Goal: Transaction & Acquisition: Book appointment/travel/reservation

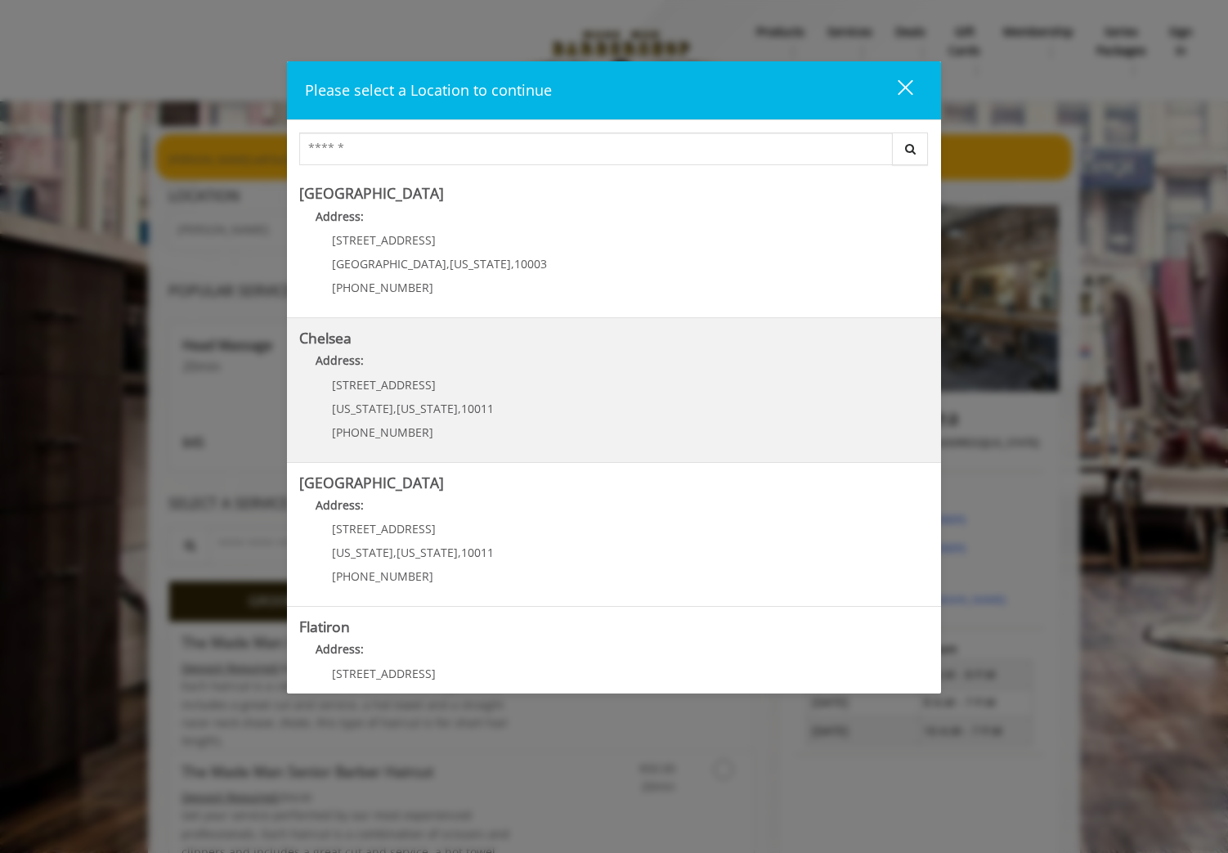
click at [483, 401] on div "[STREET_ADDRESS][US_STATE][US_STATE] (917) 639-3902" at bounding box center [400, 414] width 203 height 71
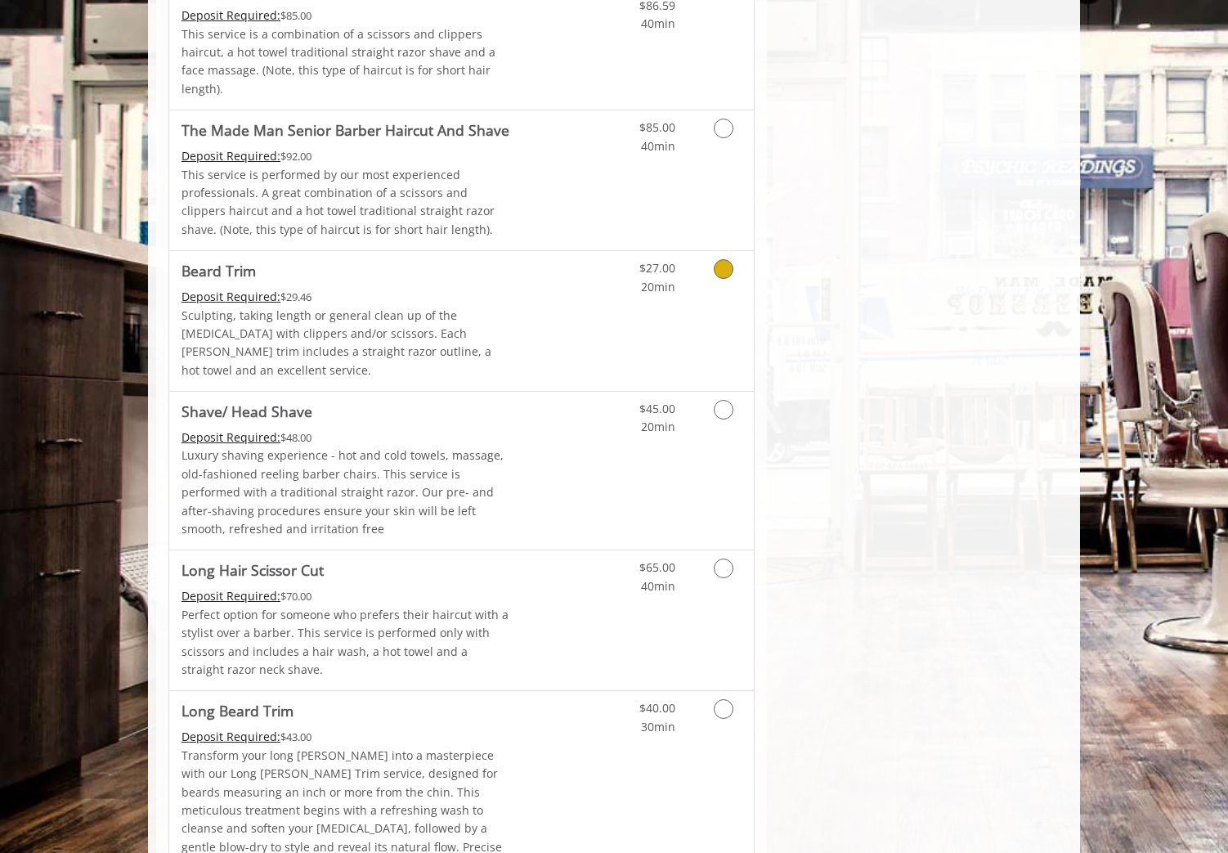
scroll to position [1854, 0]
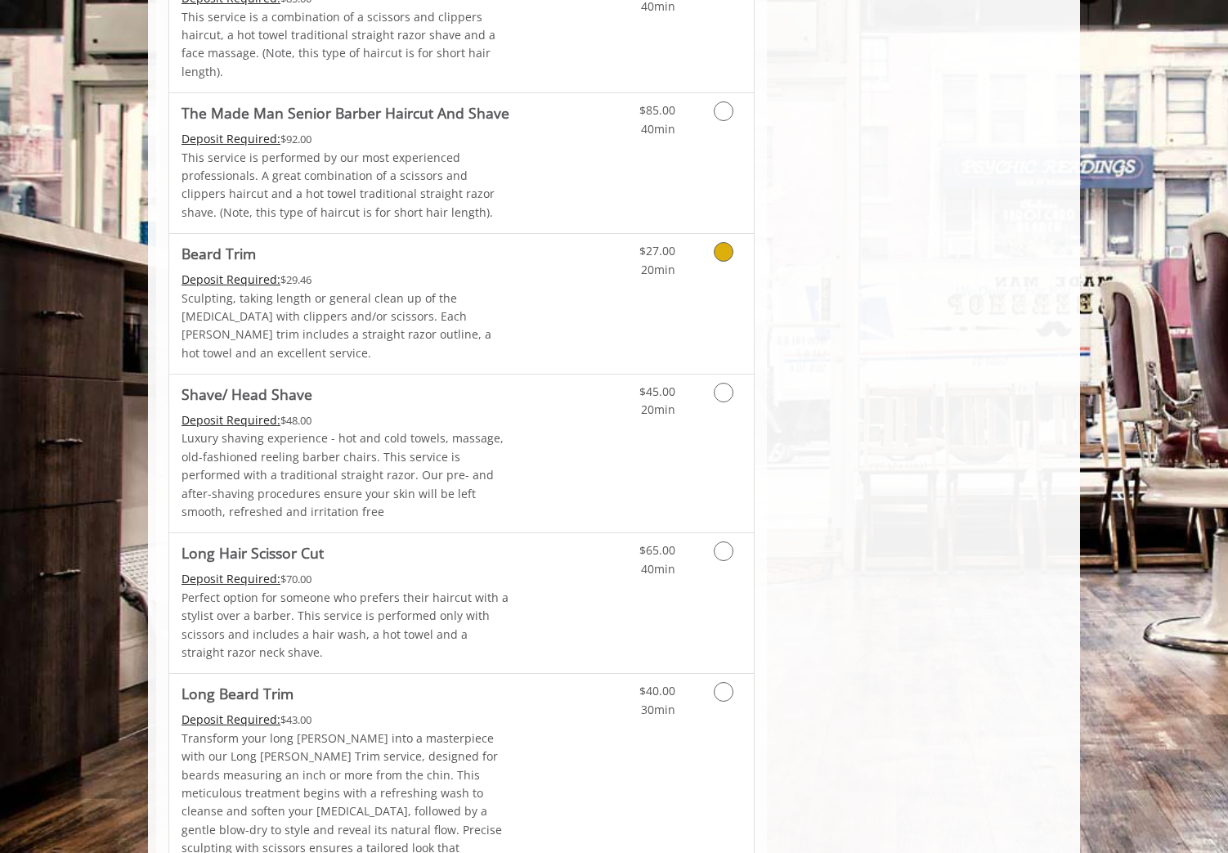
click at [469, 289] on p "Sculpting, taking length or general clean up of the [MEDICAL_DATA] with clipper…" at bounding box center [346, 326] width 329 height 74
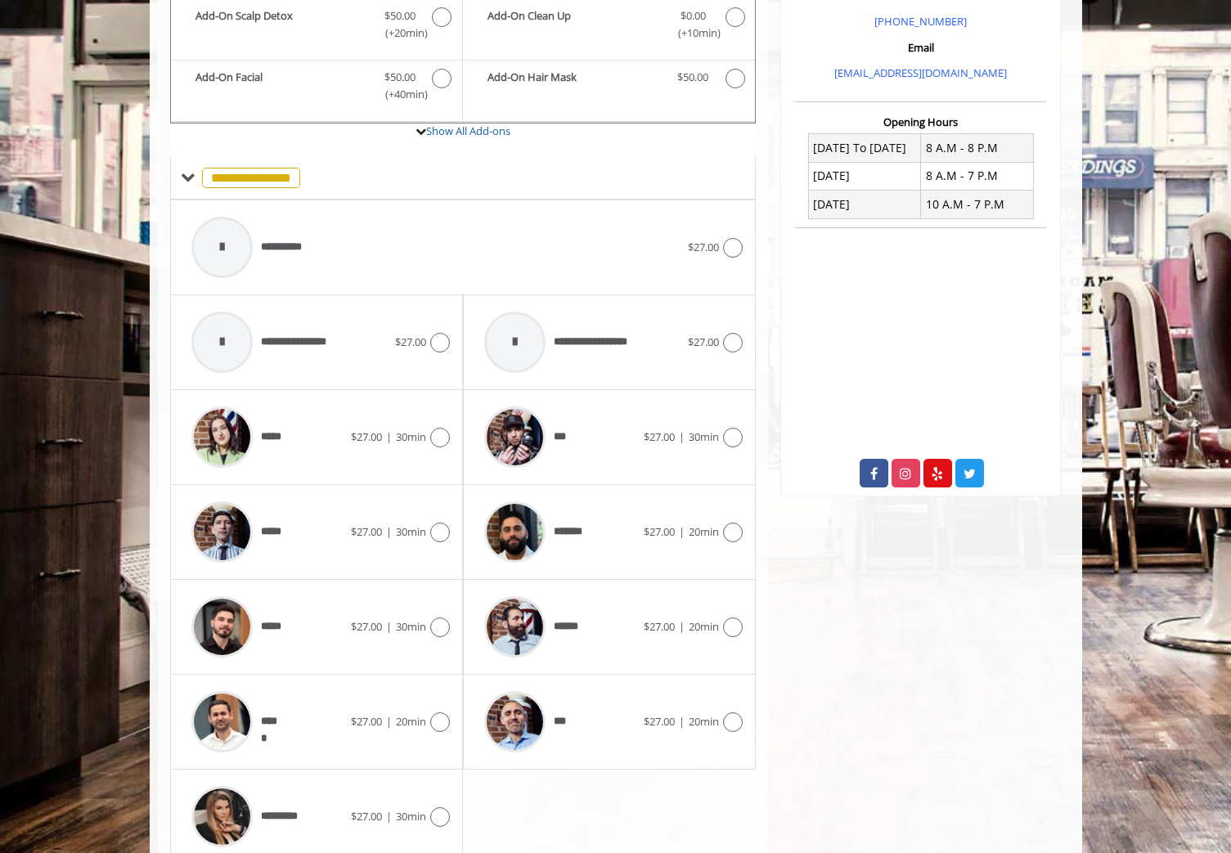
scroll to position [576, 0]
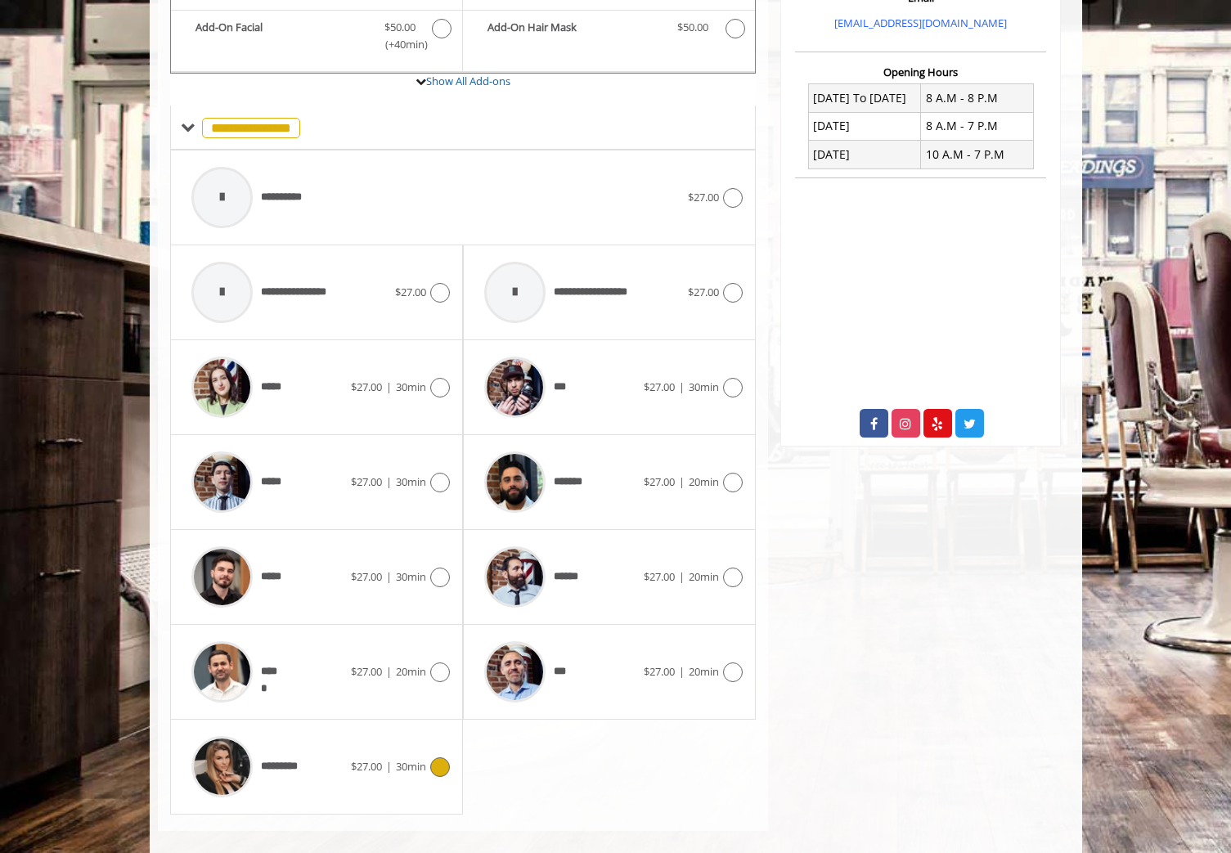
click at [329, 728] on div "*********" at bounding box center [267, 767] width 168 height 78
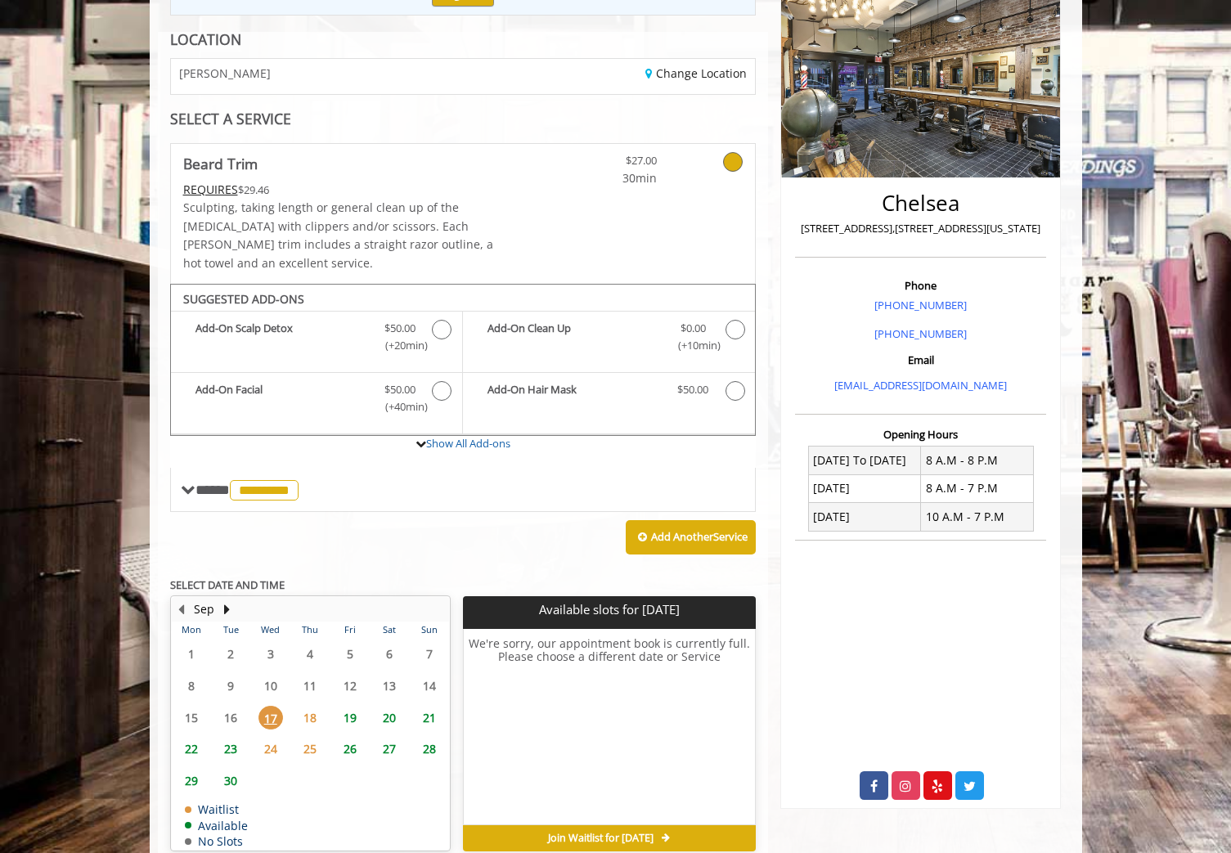
scroll to position [274, 0]
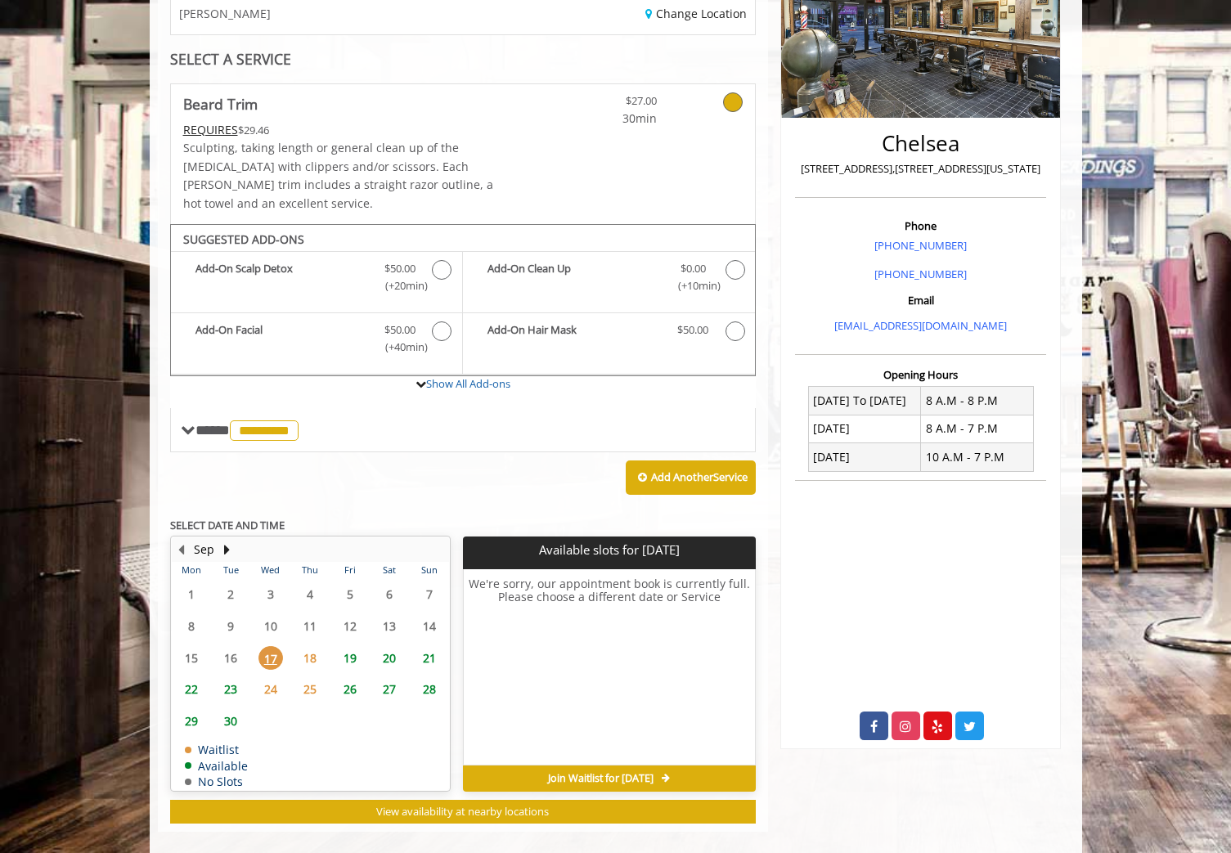
click at [344, 646] on span "19" at bounding box center [350, 658] width 25 height 24
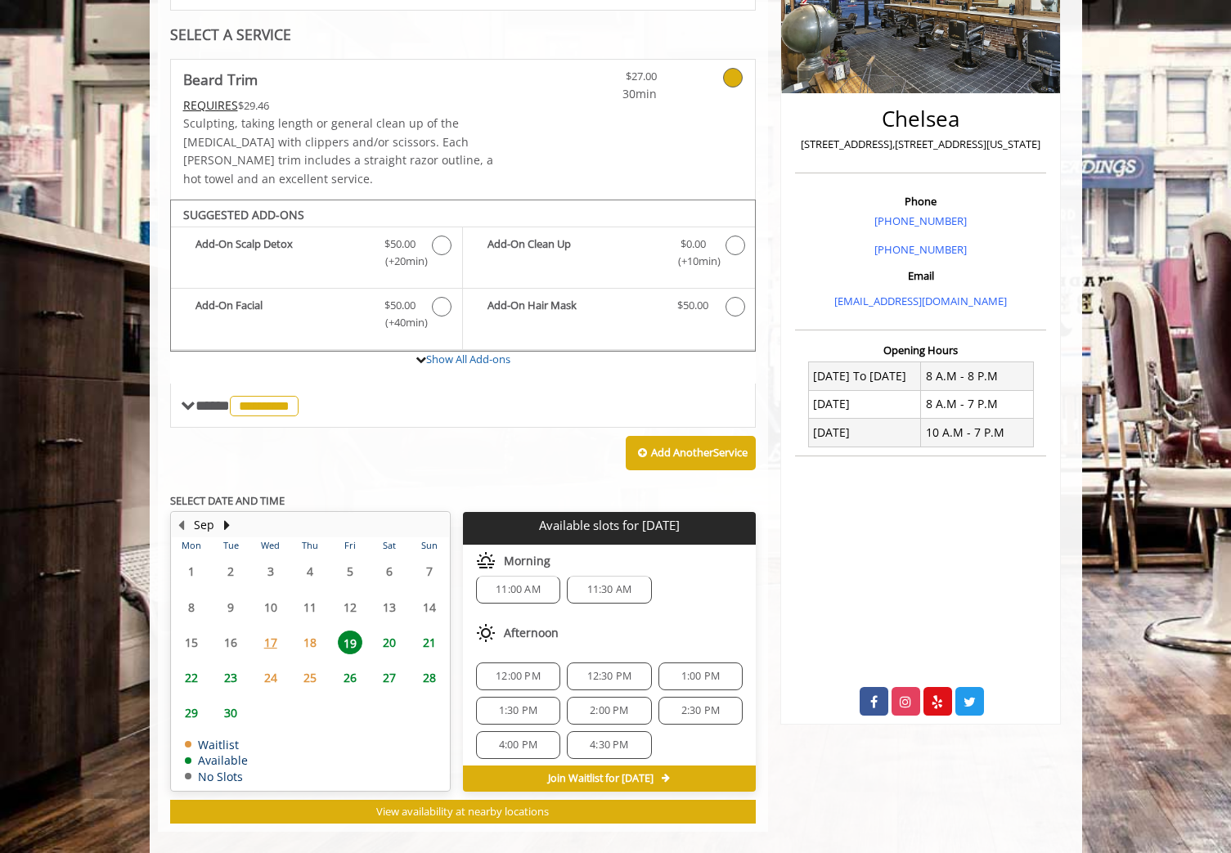
scroll to position [17, 0]
click at [689, 695] on div "2:30 PM" at bounding box center [700, 708] width 84 height 28
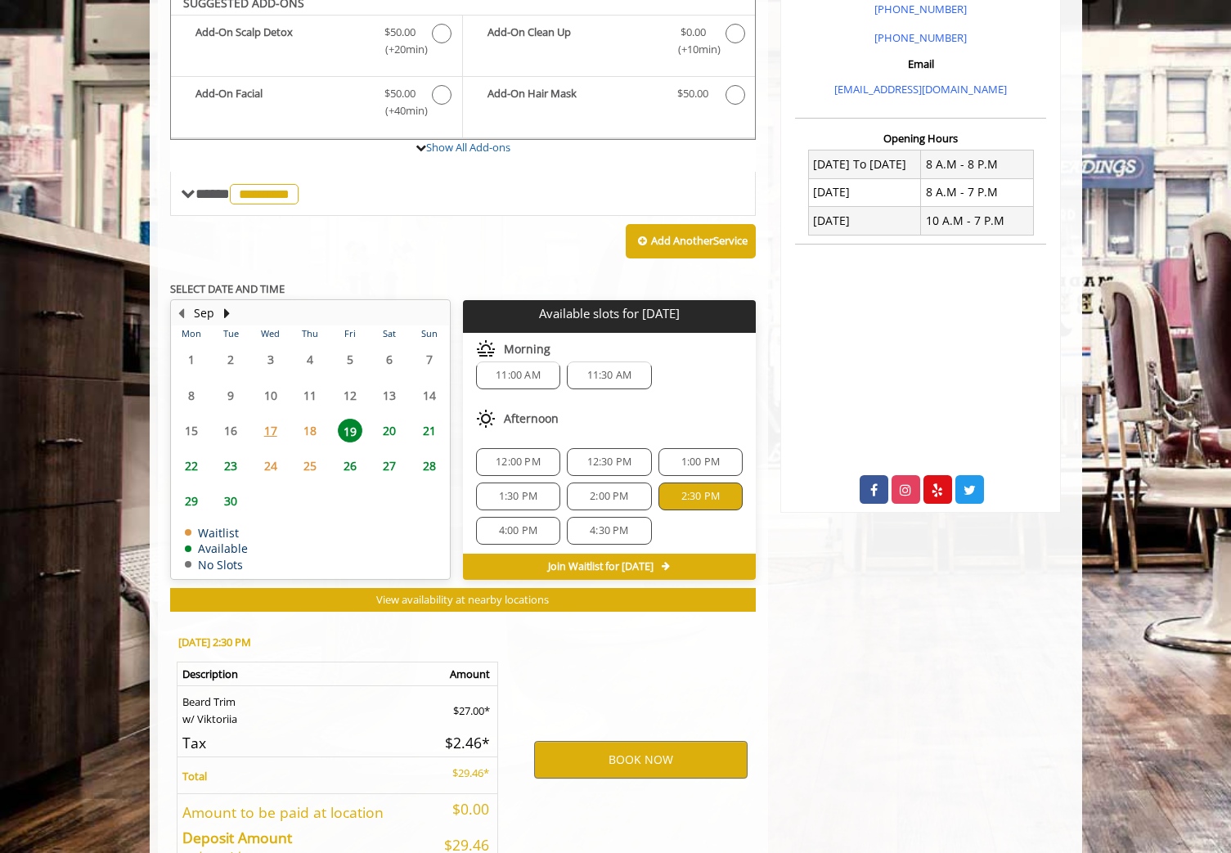
scroll to position [594, 0]
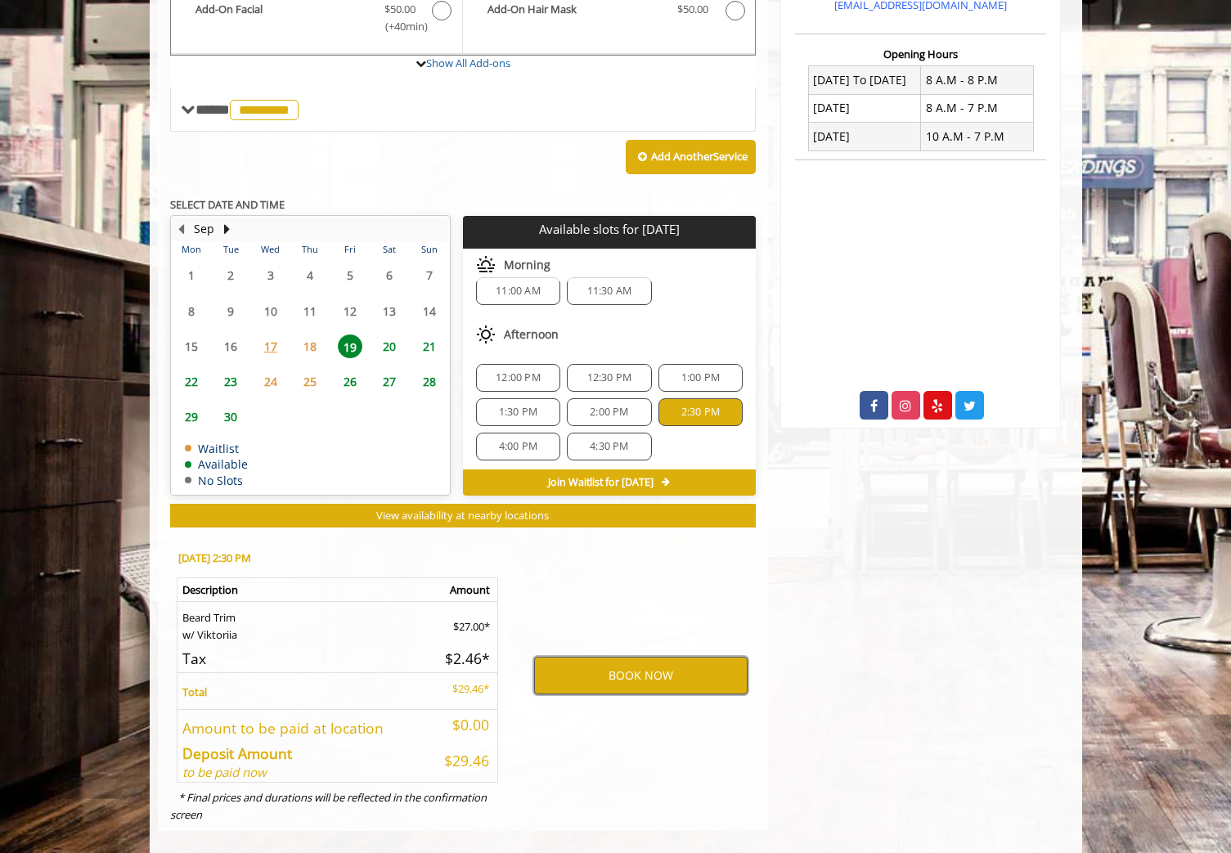
click at [617, 661] on button "BOOK NOW" at bounding box center [640, 676] width 213 height 38
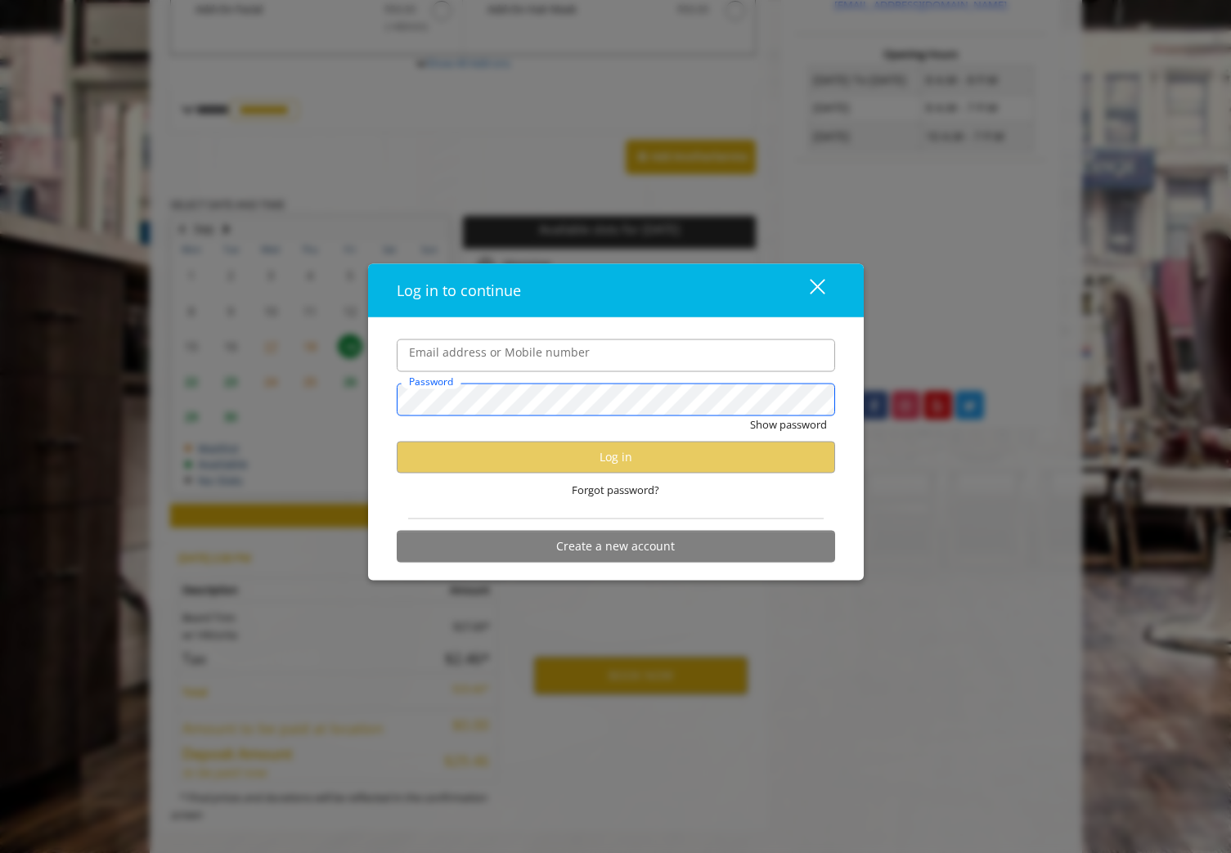
scroll to position [0, 0]
click at [569, 367] on input "Email address or Mobile number" at bounding box center [616, 355] width 438 height 33
click at [565, 349] on label "Email address or Mobile number" at bounding box center [499, 352] width 197 height 18
click at [565, 349] on input "Email address or Mobile number" at bounding box center [616, 355] width 438 height 33
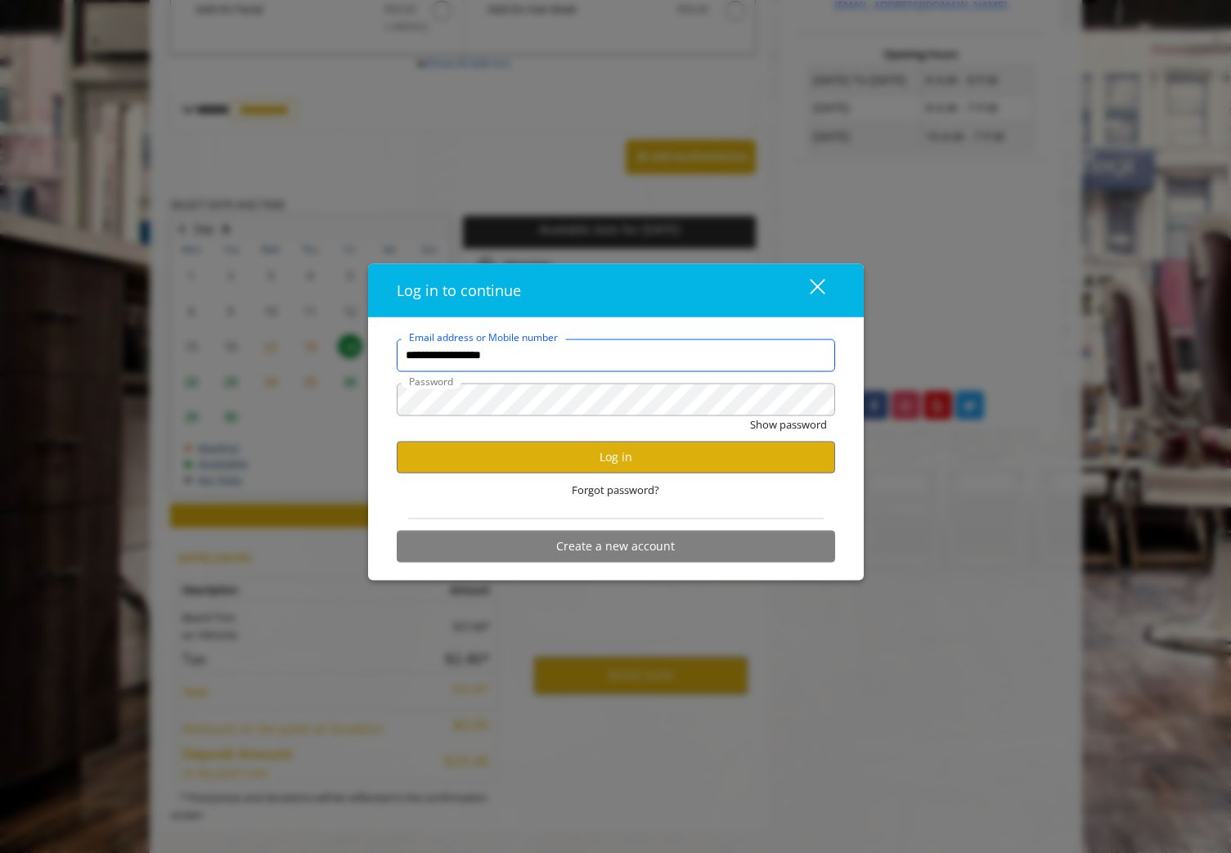
type input "**********"
click at [750, 415] on button "Show password" at bounding box center [788, 423] width 77 height 17
click at [482, 454] on button "Log in" at bounding box center [616, 457] width 438 height 32
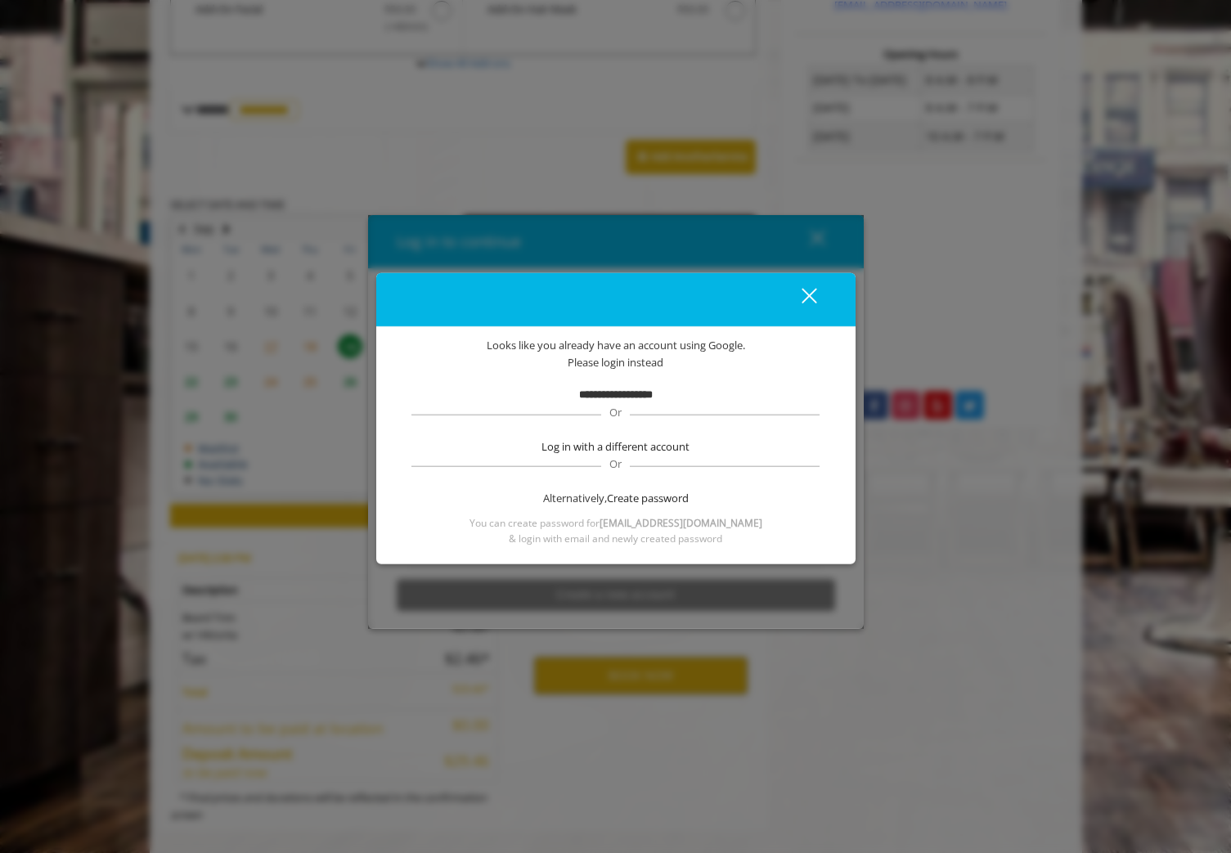
click at [640, 386] on div "**********" at bounding box center [616, 441] width 430 height 209
click at [803, 299] on div "close" at bounding box center [798, 299] width 33 height 25
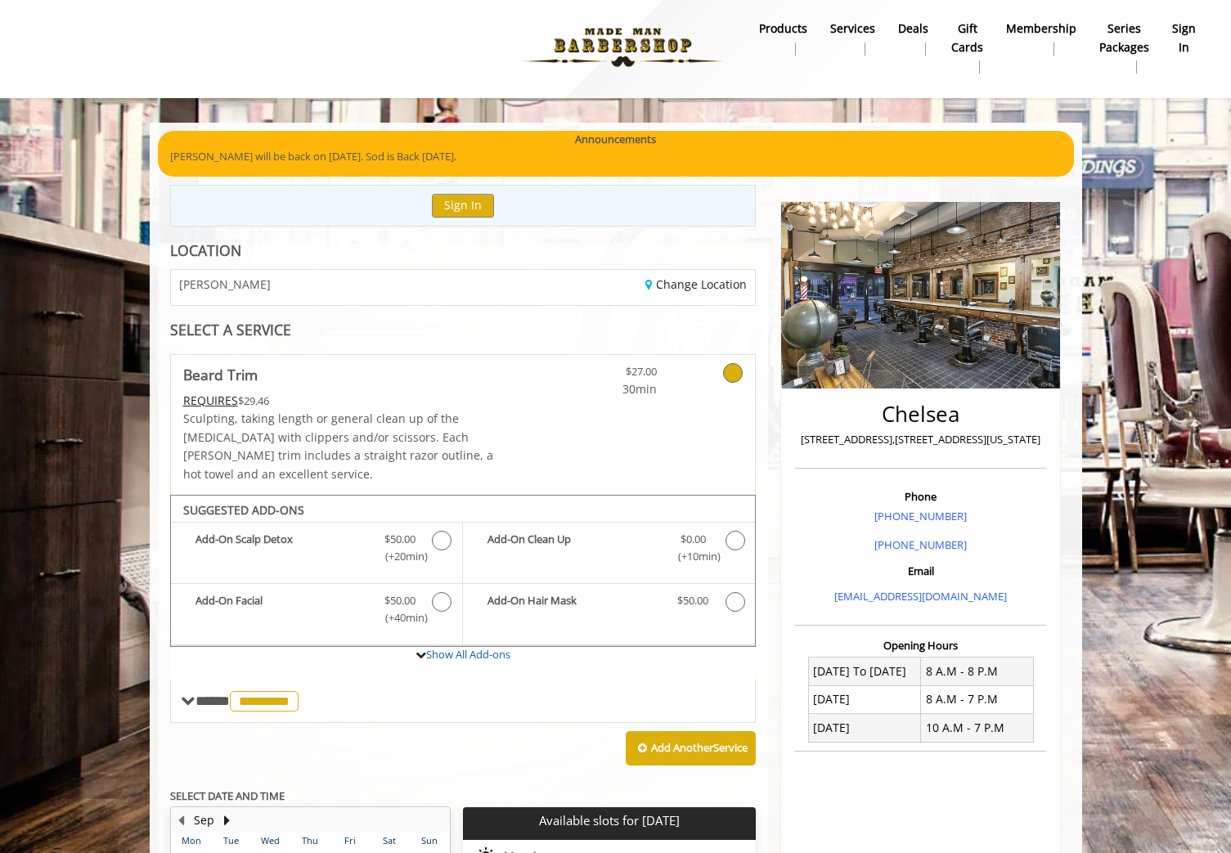
scroll to position [594, 0]
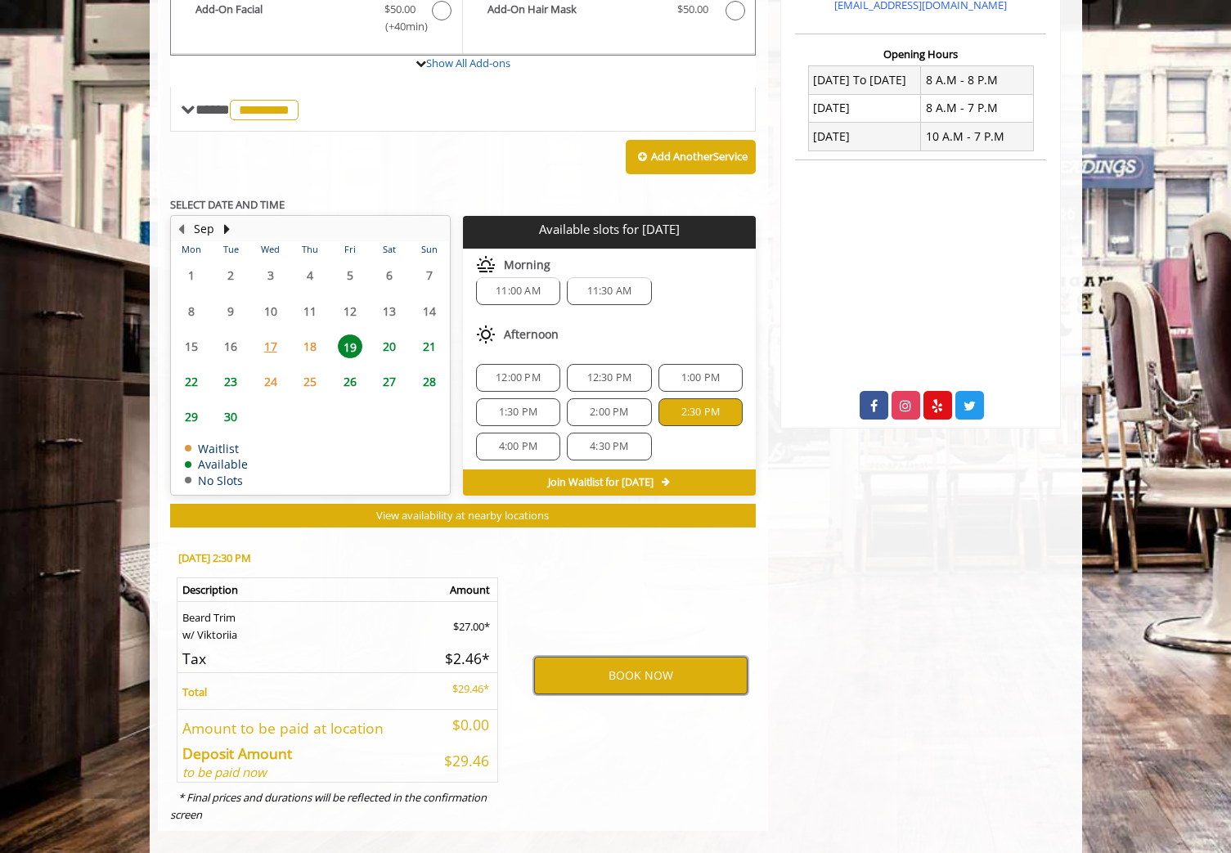
click at [616, 657] on button "BOOK NOW" at bounding box center [640, 676] width 213 height 38
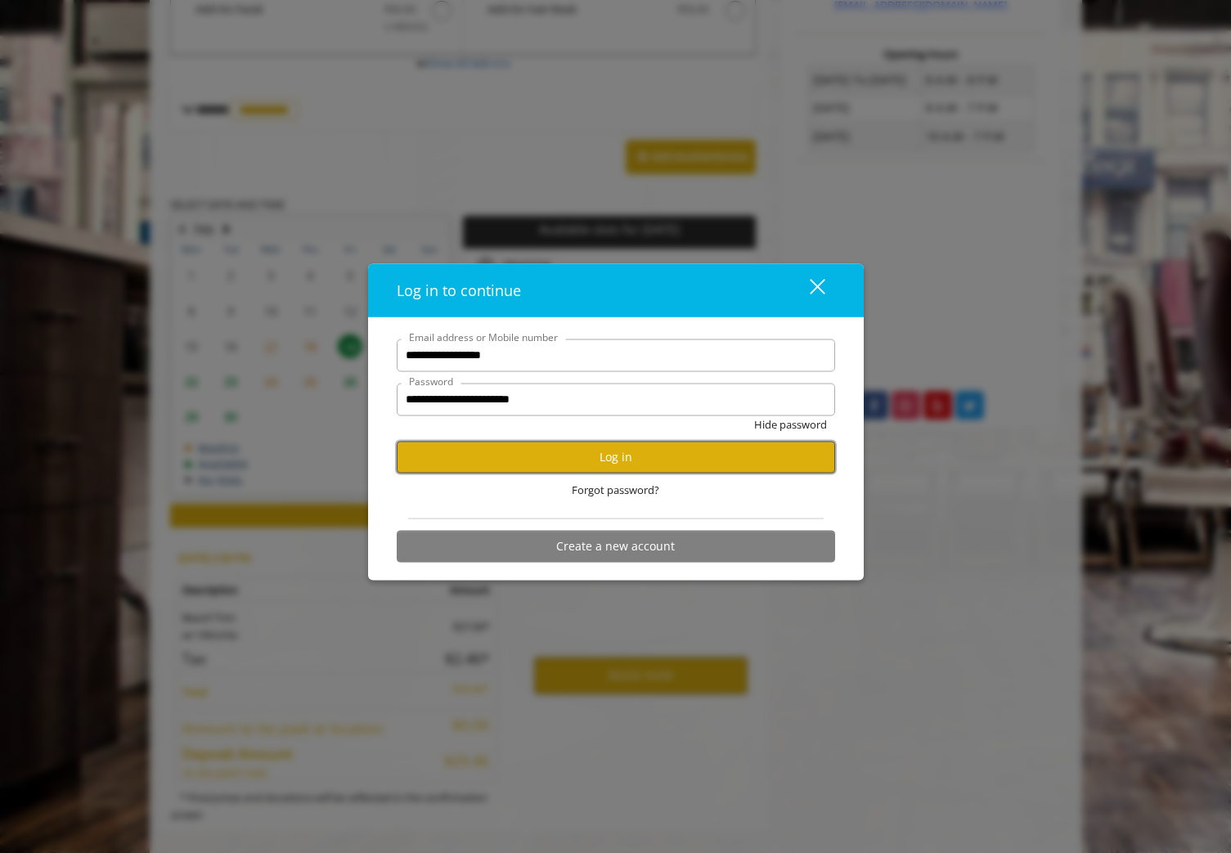
click at [541, 464] on button "Log in" at bounding box center [616, 457] width 438 height 32
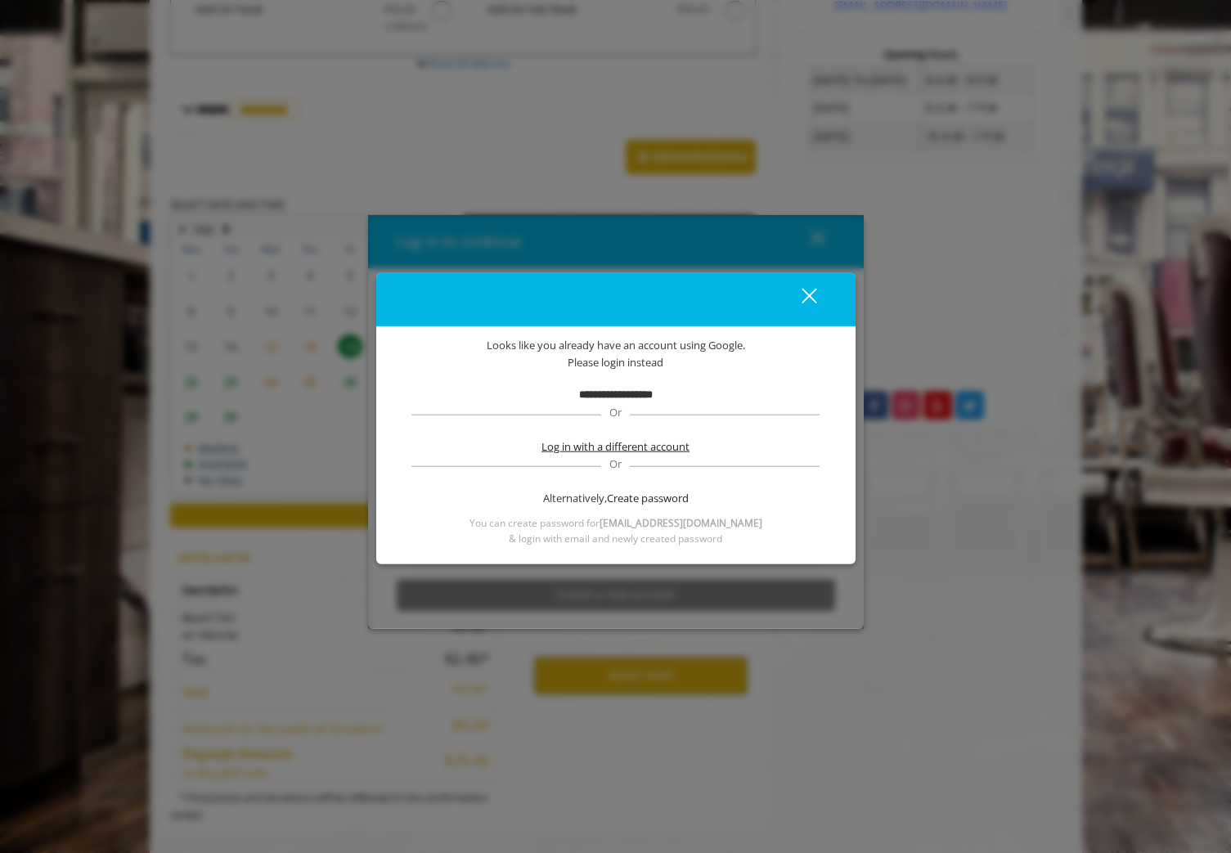
click at [671, 442] on span "Log in with a different account" at bounding box center [615, 446] width 148 height 17
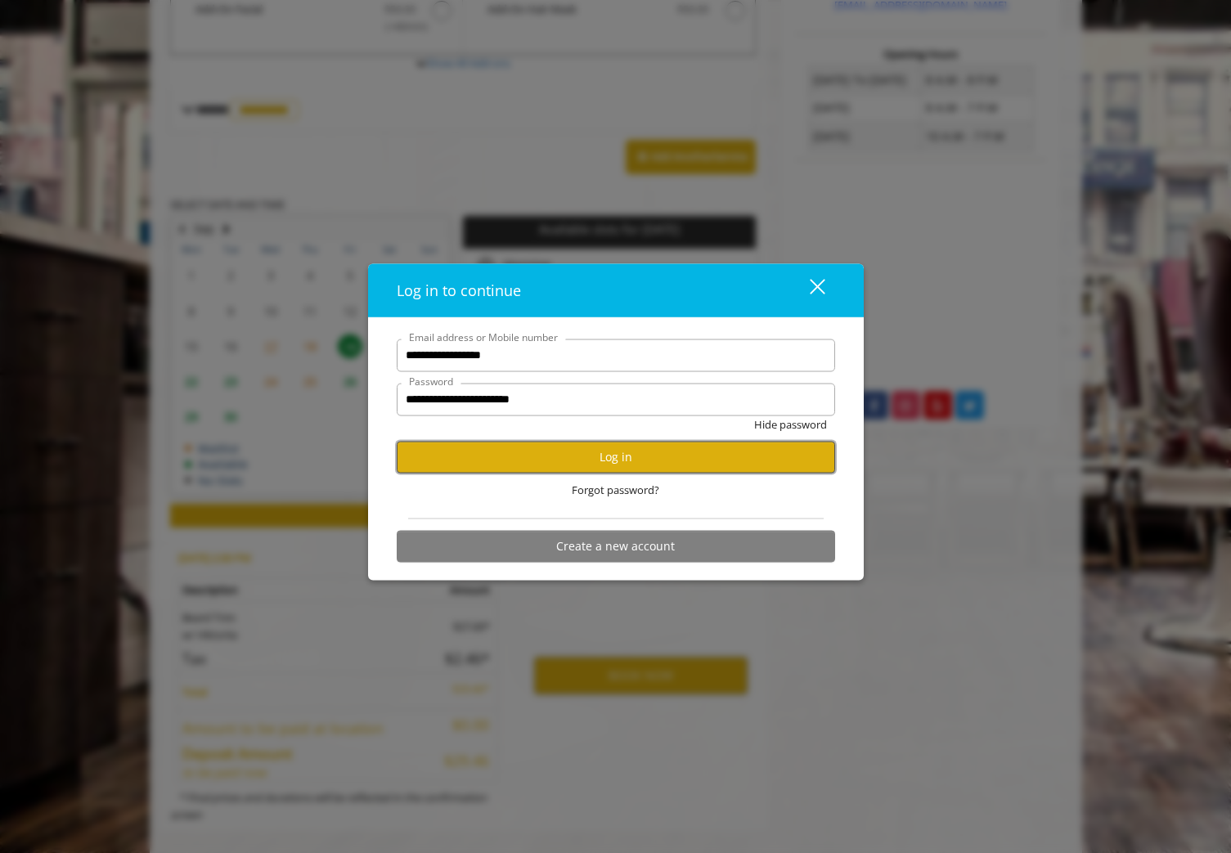
click at [655, 445] on button "Log in" at bounding box center [616, 457] width 438 height 32
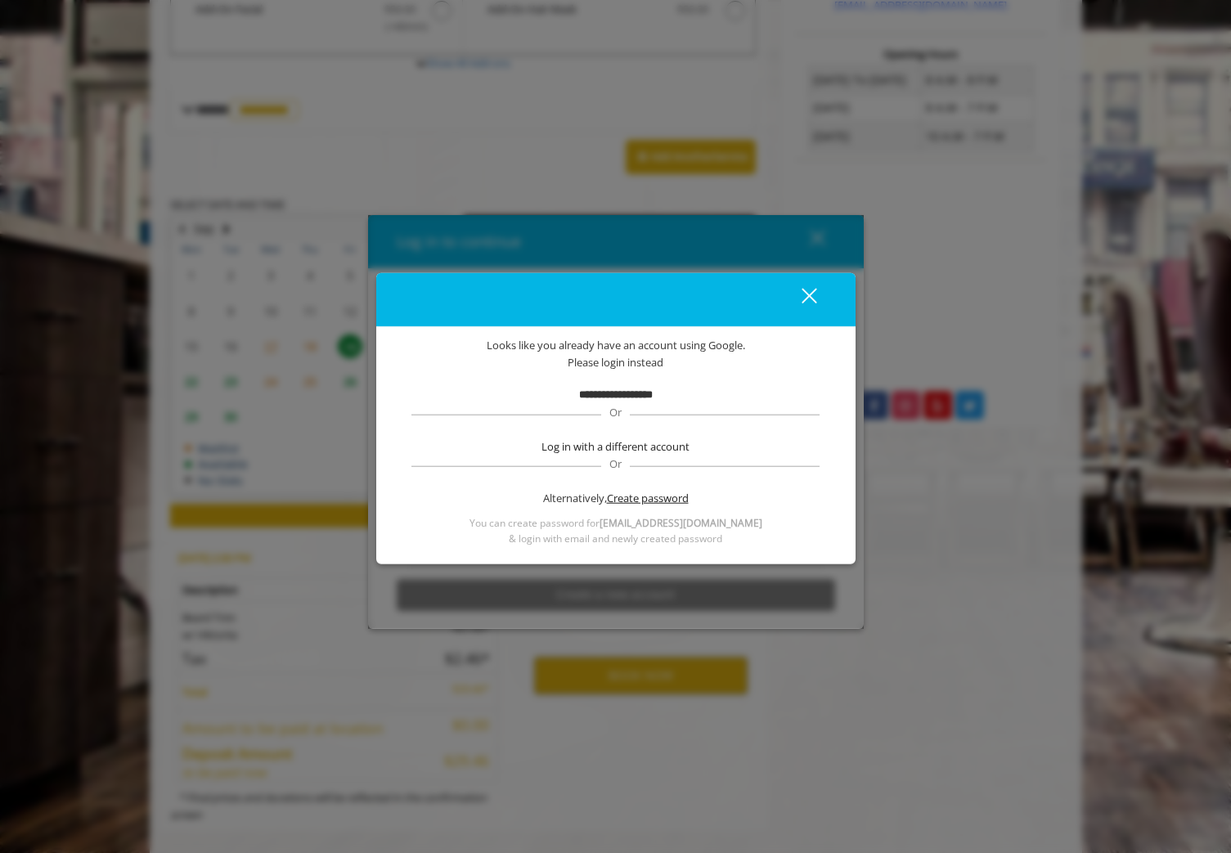
click at [649, 495] on span "Create password" at bounding box center [648, 498] width 82 height 17
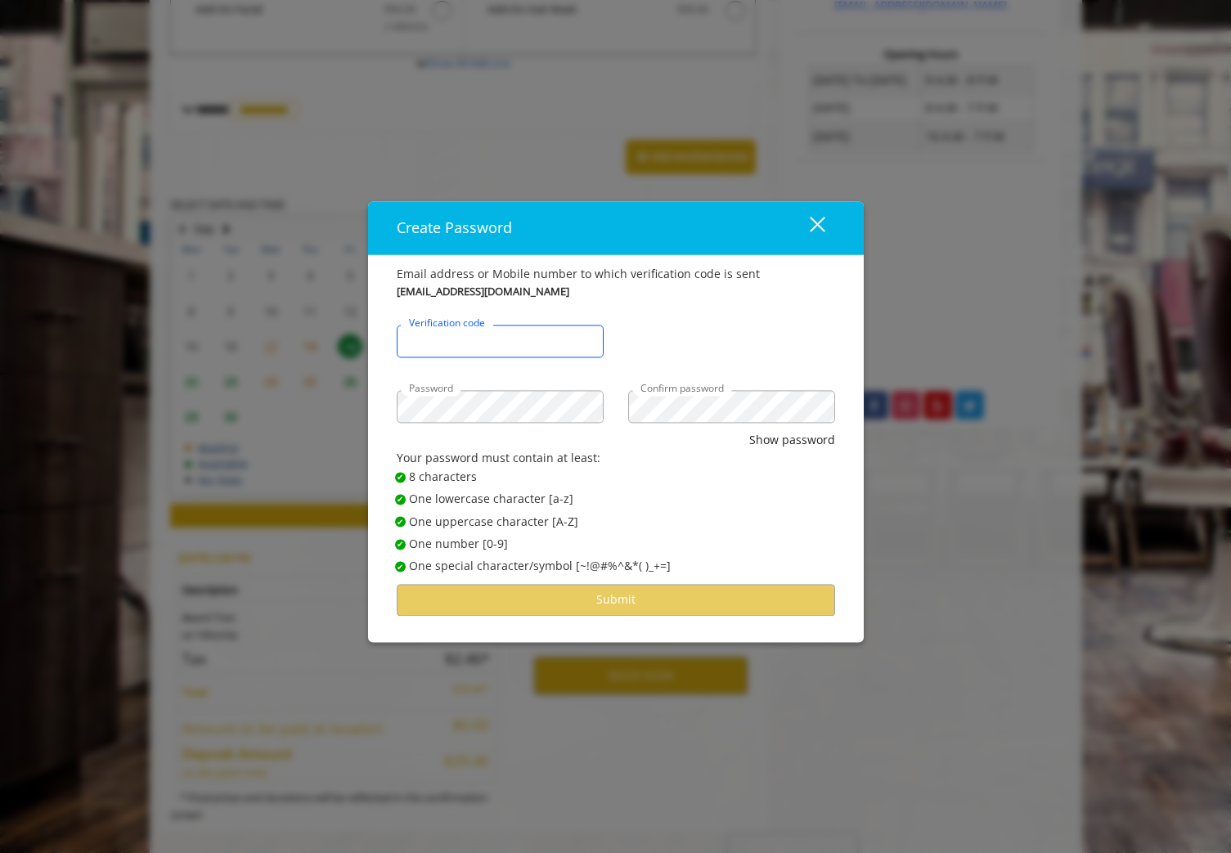
click at [554, 347] on input "Verification code" at bounding box center [500, 341] width 207 height 33
paste input "******"
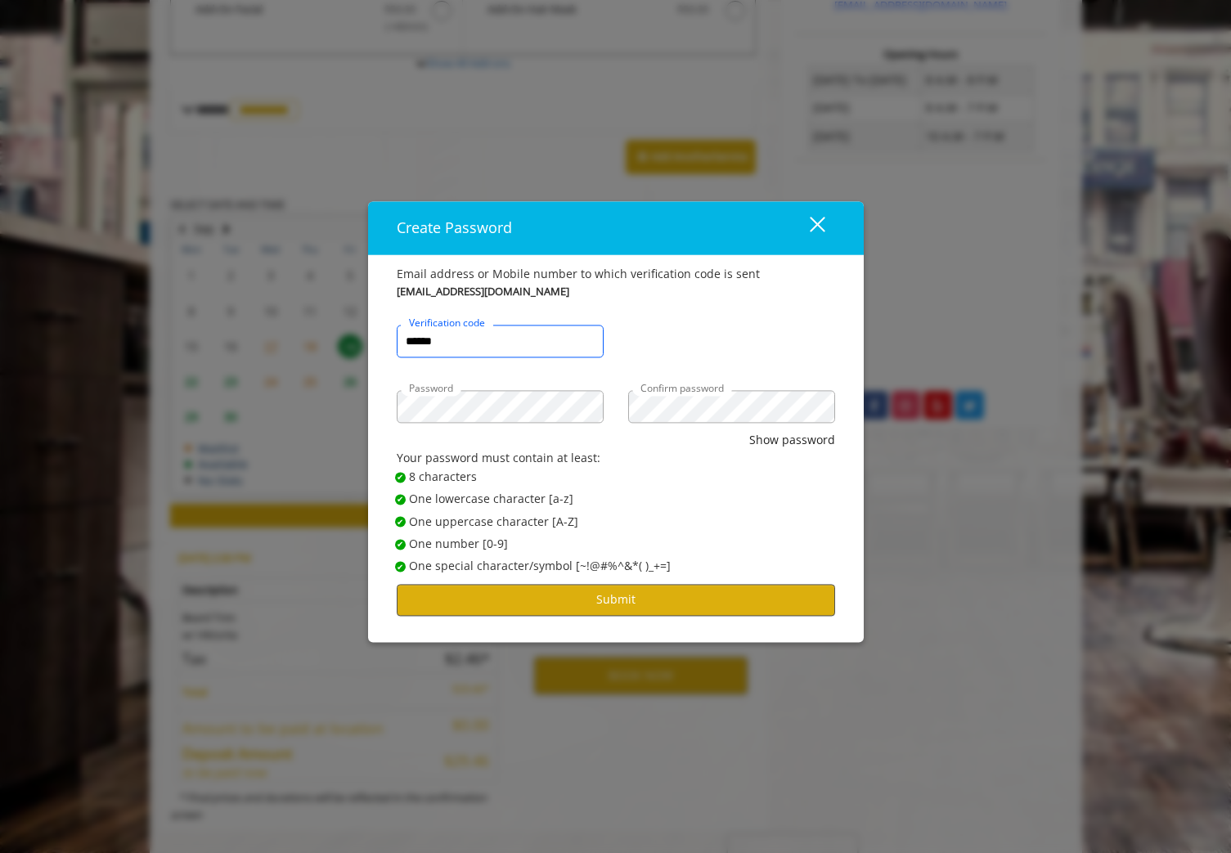
type input "******"
click at [567, 609] on button "Submit" at bounding box center [616, 600] width 438 height 32
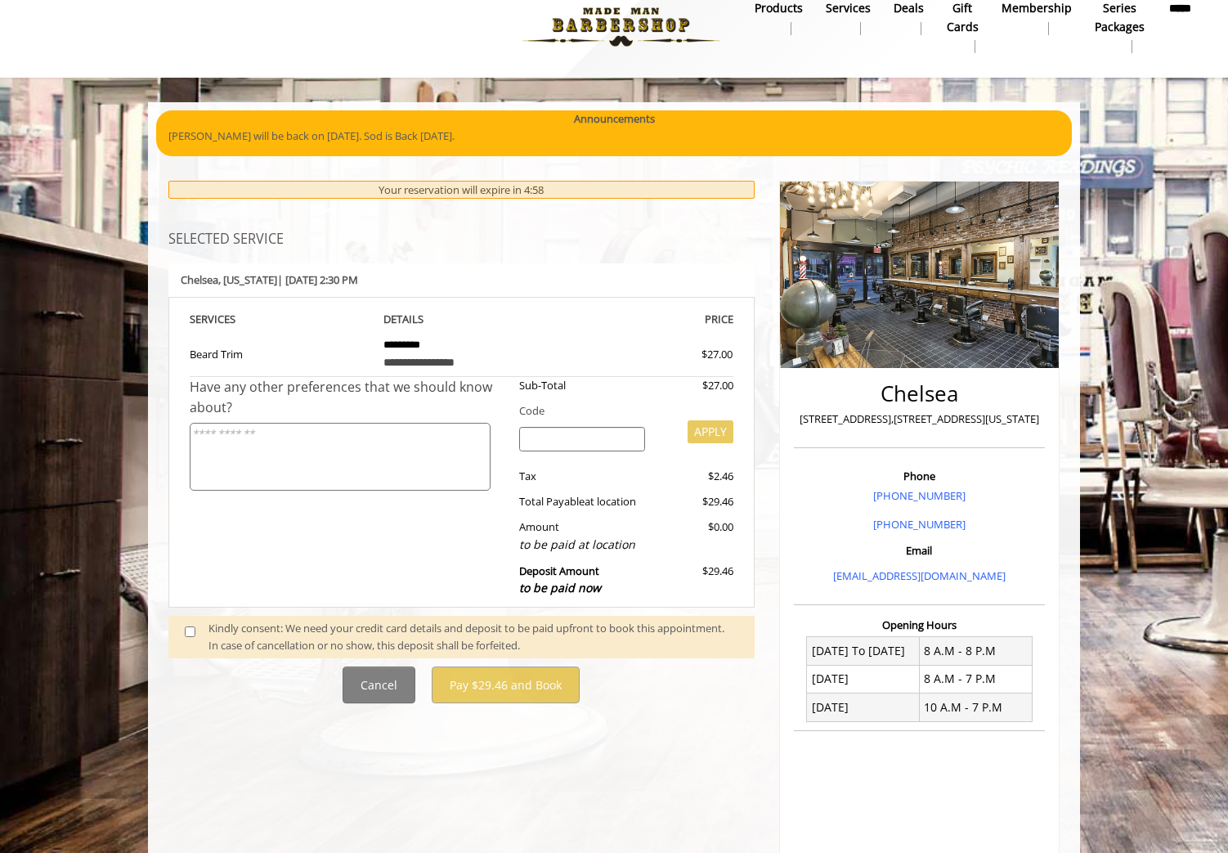
scroll to position [25, 0]
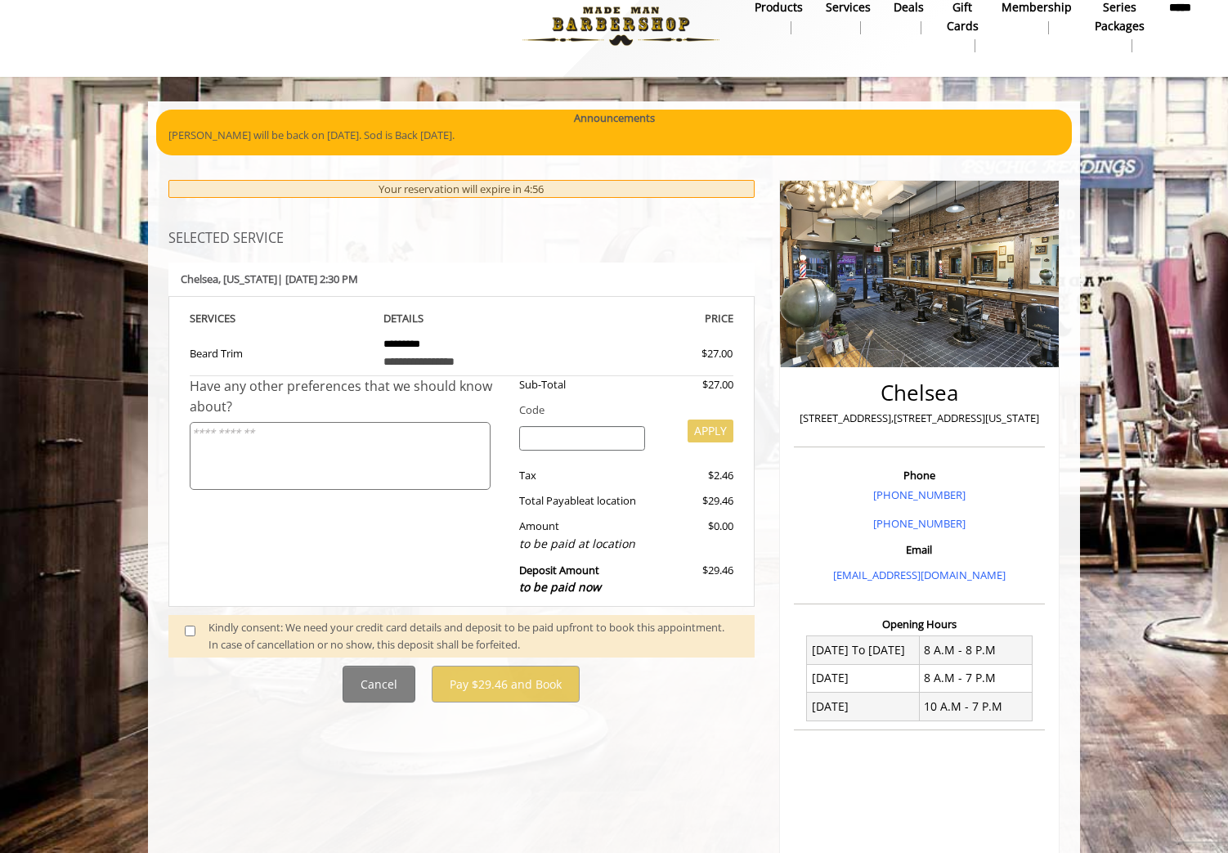
click at [183, 624] on span at bounding box center [197, 636] width 48 height 34
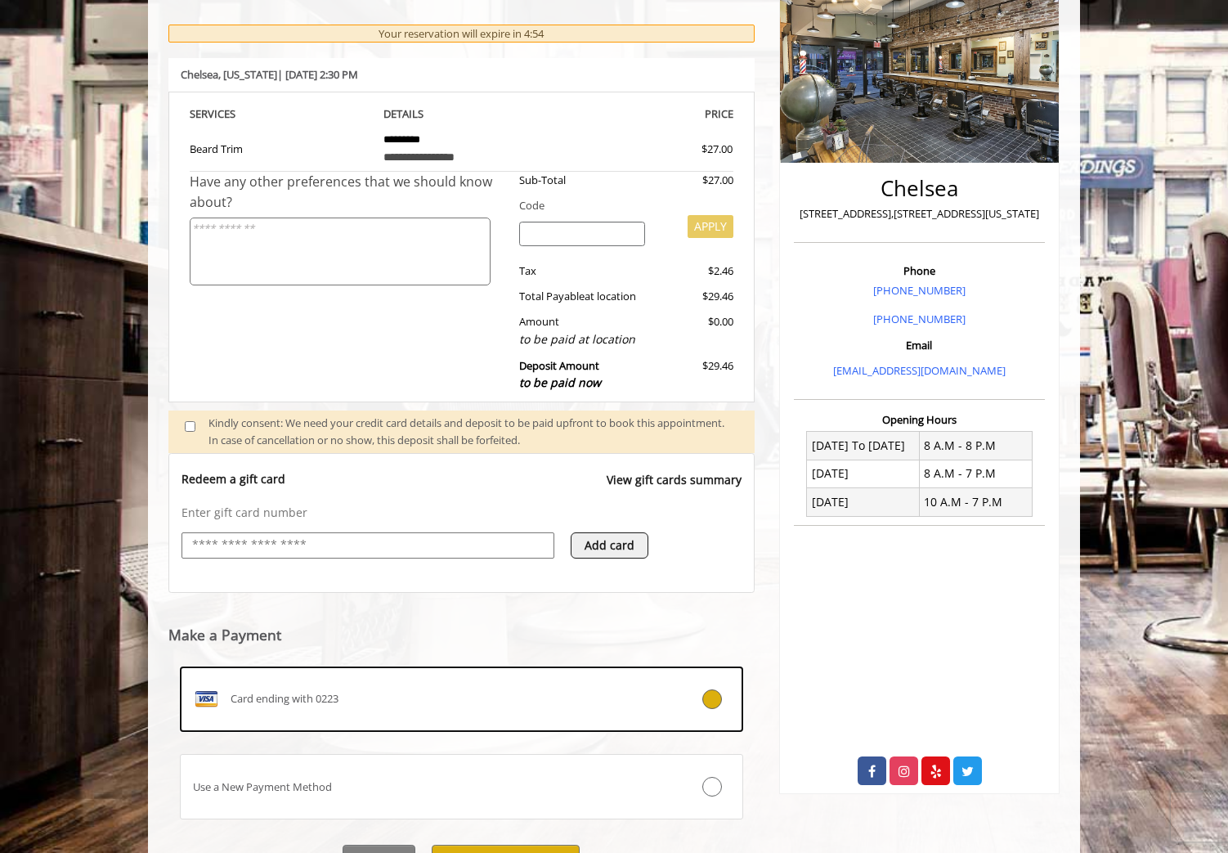
scroll to position [315, 0]
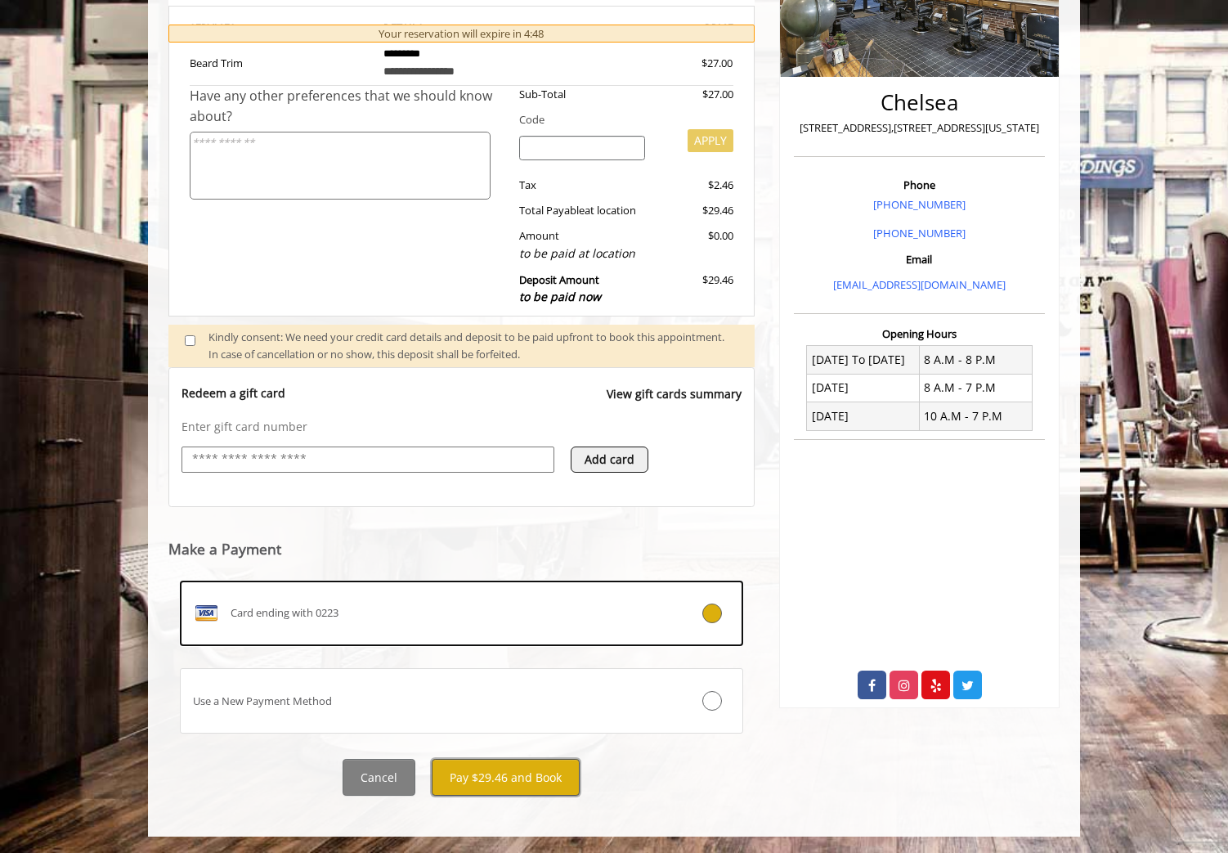
click at [559, 782] on button "Pay $29.46 and Book" at bounding box center [506, 777] width 148 height 37
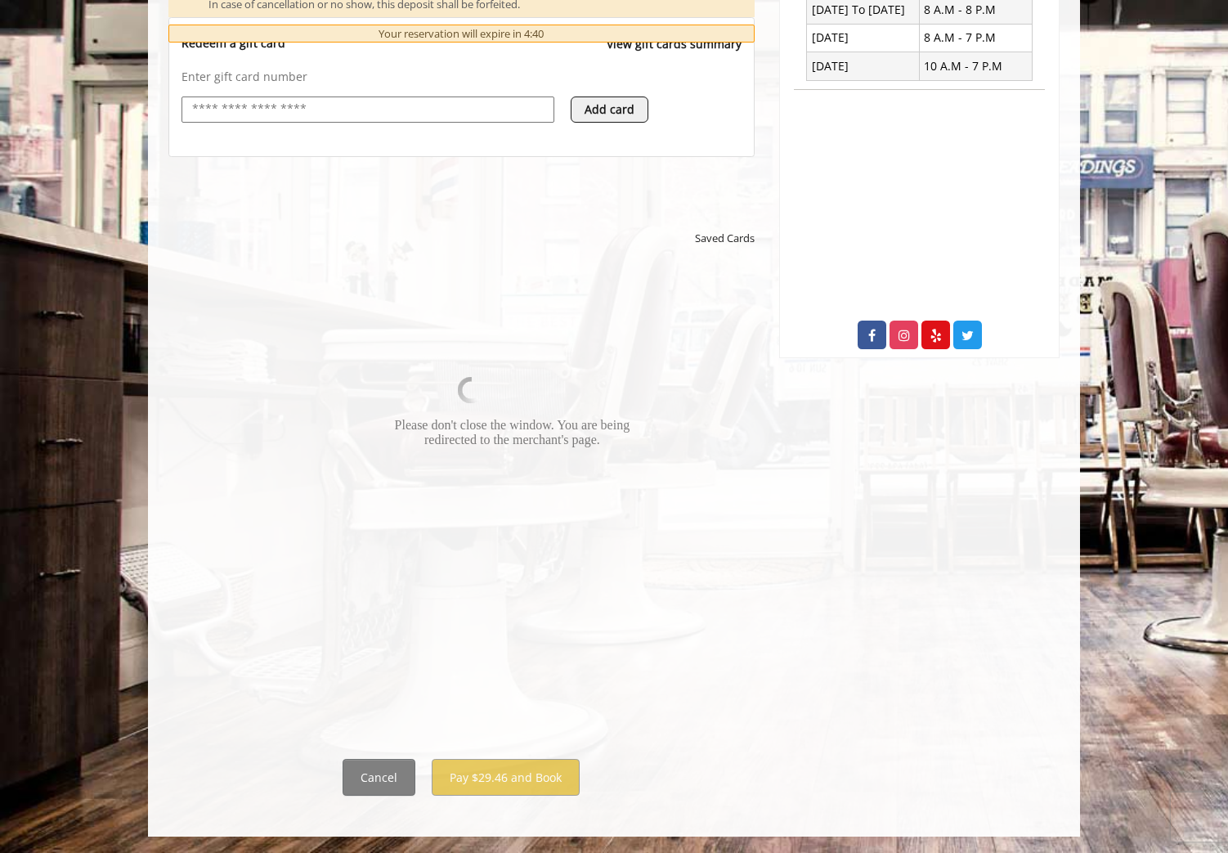
scroll to position [0, 0]
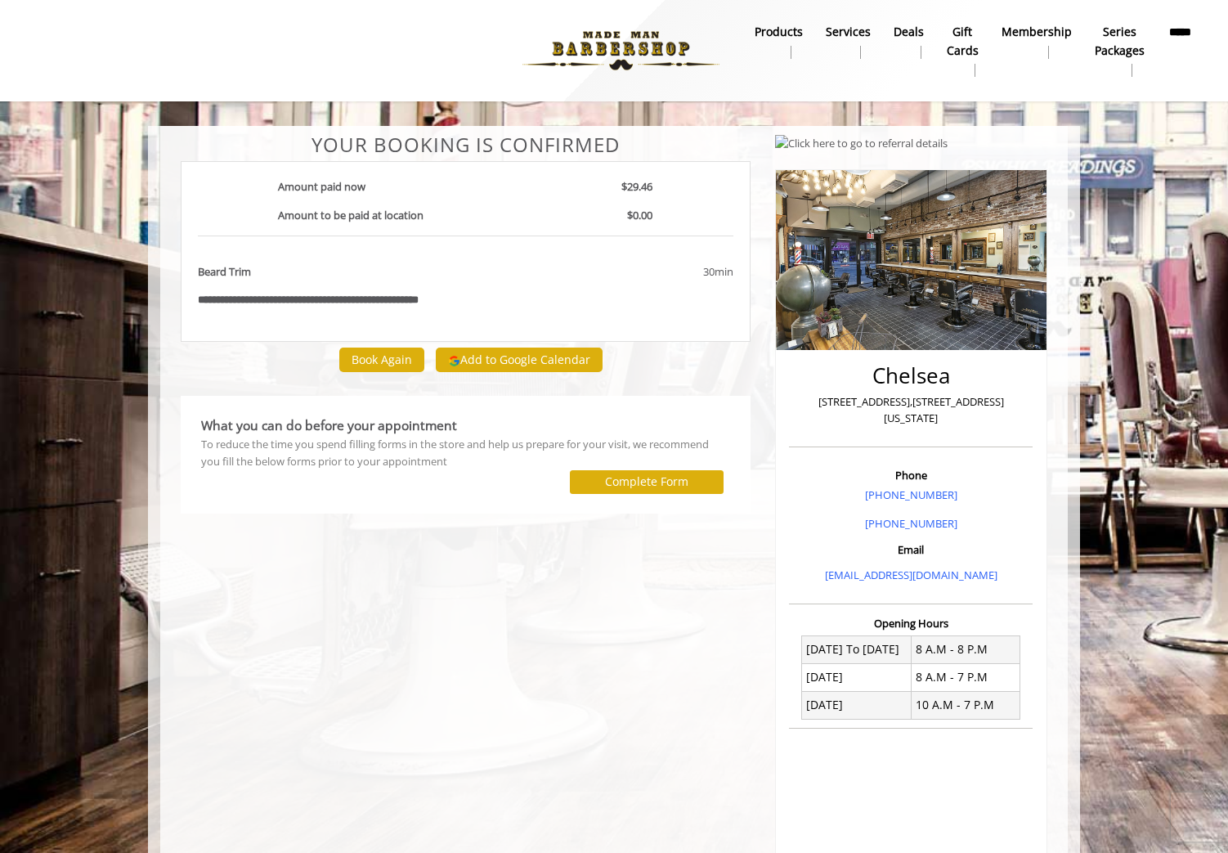
click at [592, 311] on div "**********" at bounding box center [466, 251] width 570 height 181
